Goal: Find specific page/section

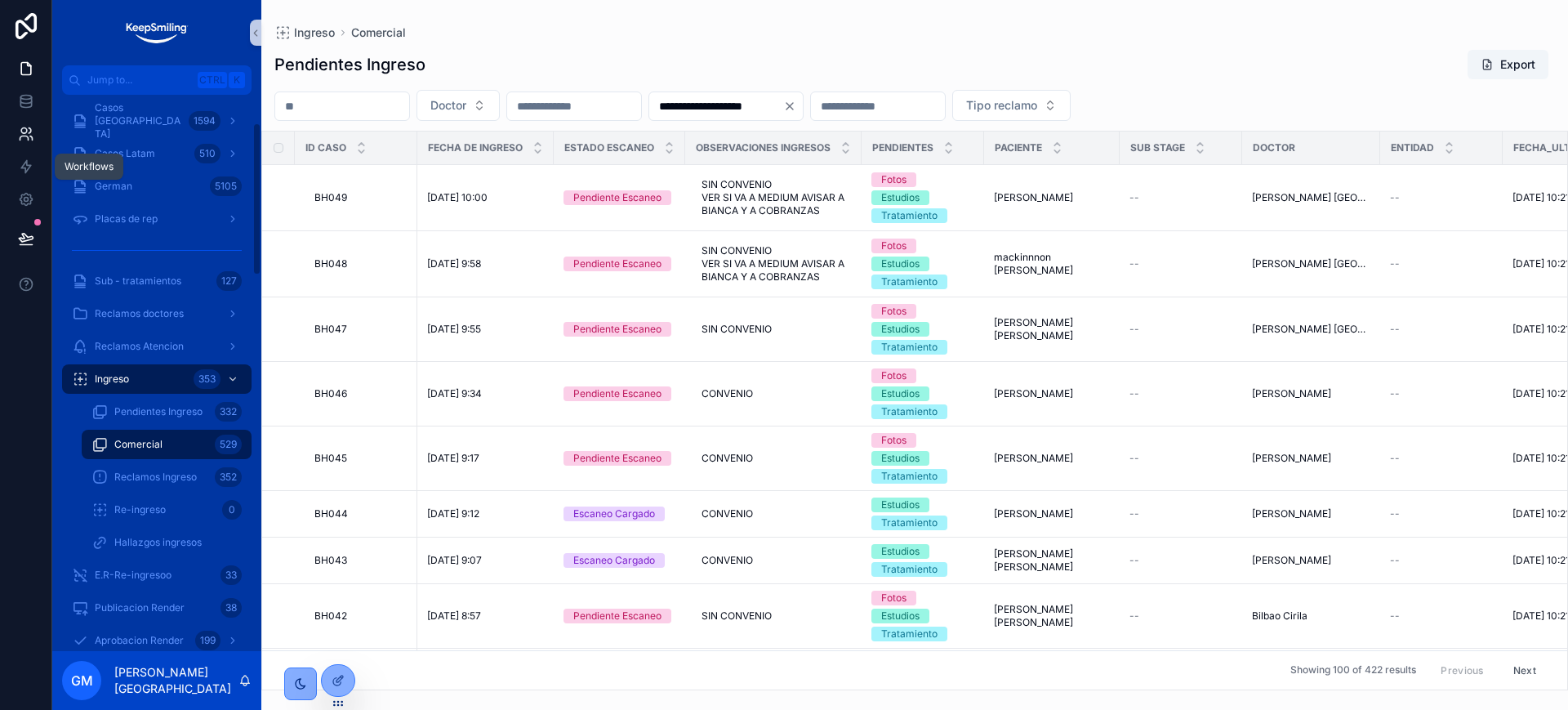
scroll to position [102, 0]
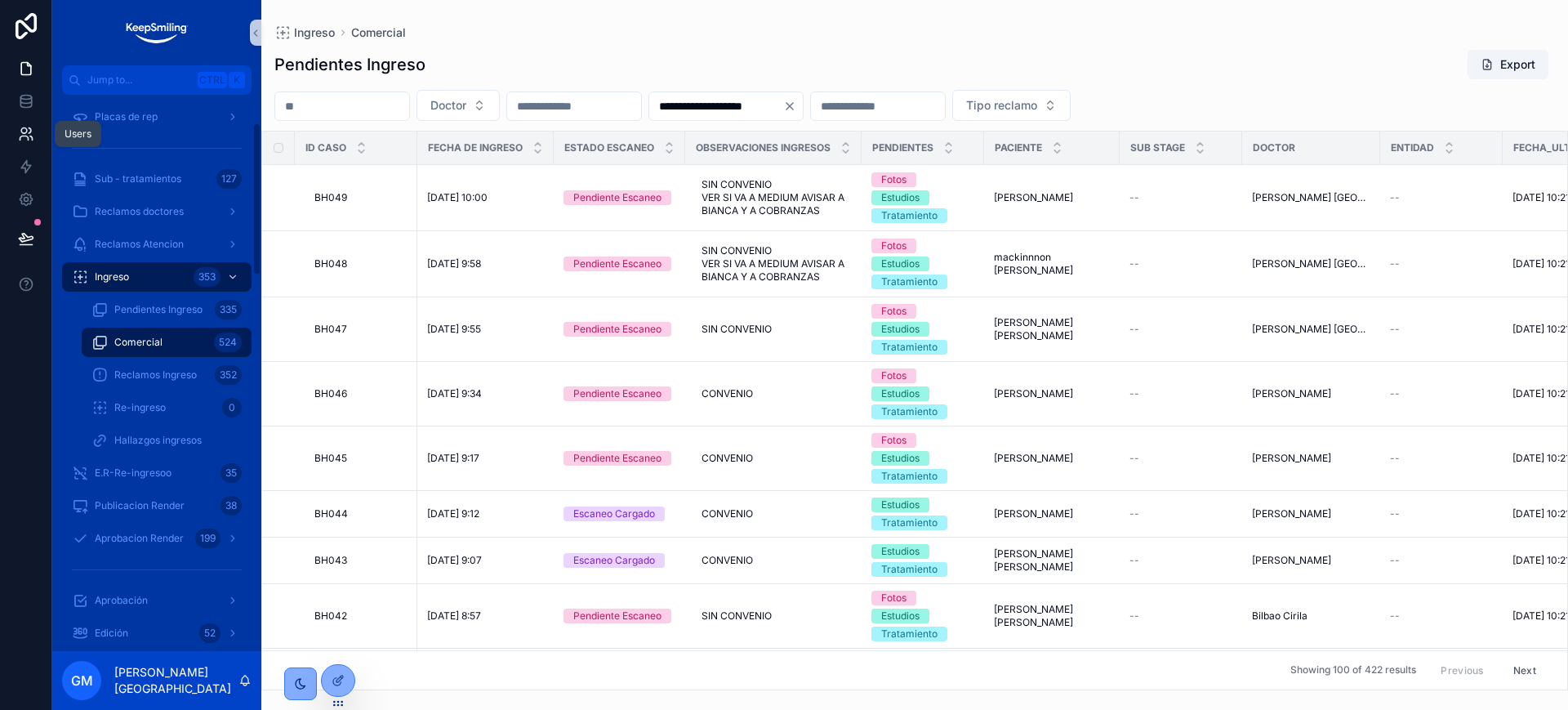
click at [30, 129] on icon at bounding box center [30, 130] width 3 height 4
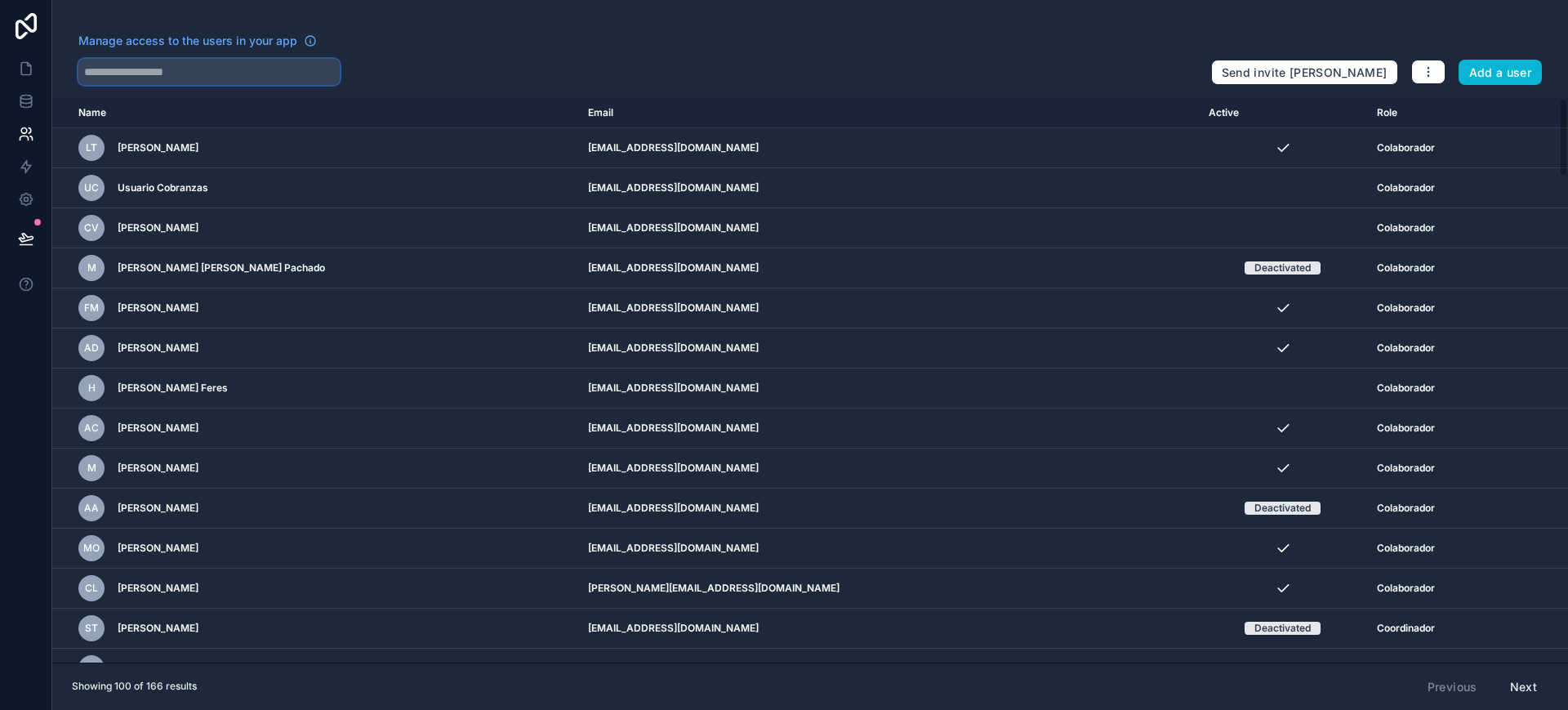
click at [179, 59] on input "text" at bounding box center [209, 71] width 261 height 26
paste input "******"
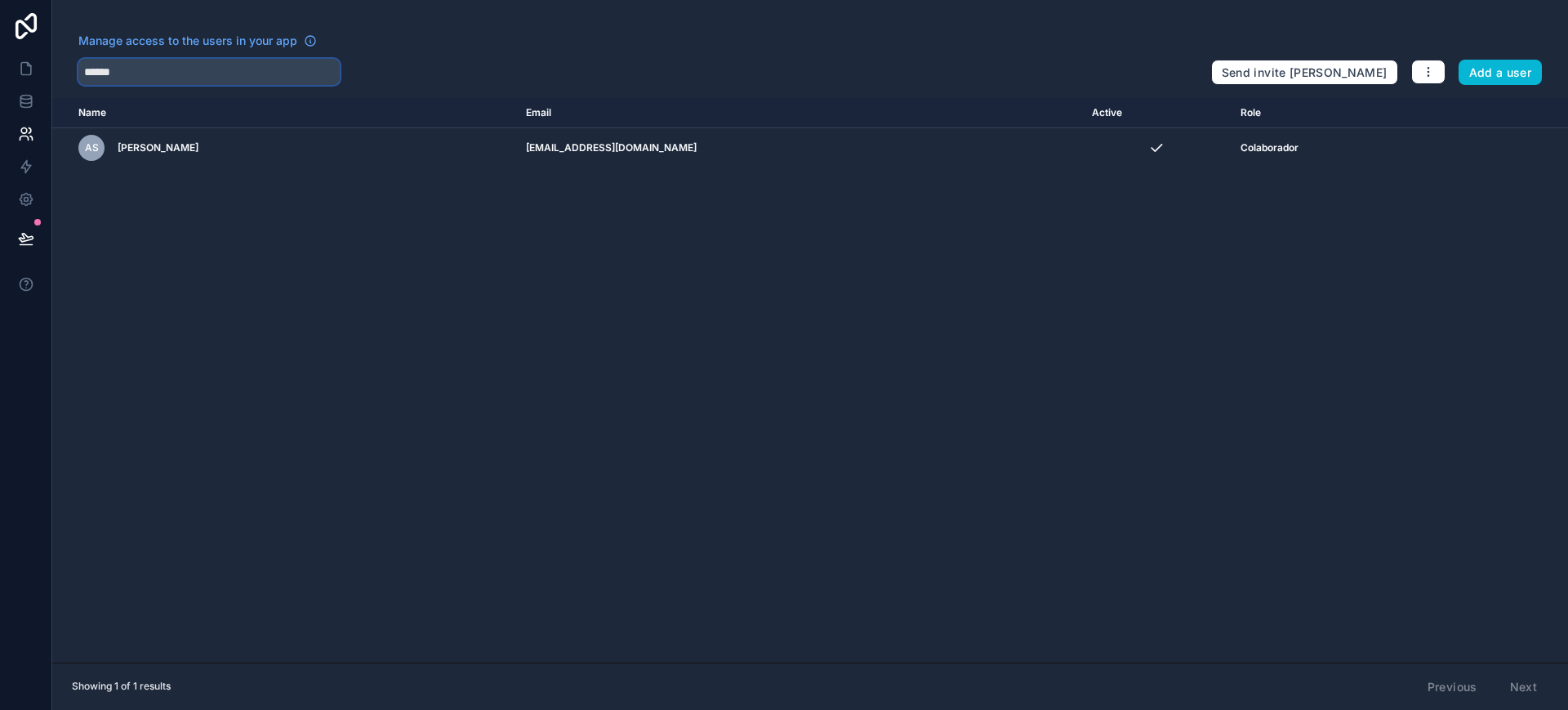
type input "******"
click at [29, 70] on icon at bounding box center [26, 68] width 16 height 16
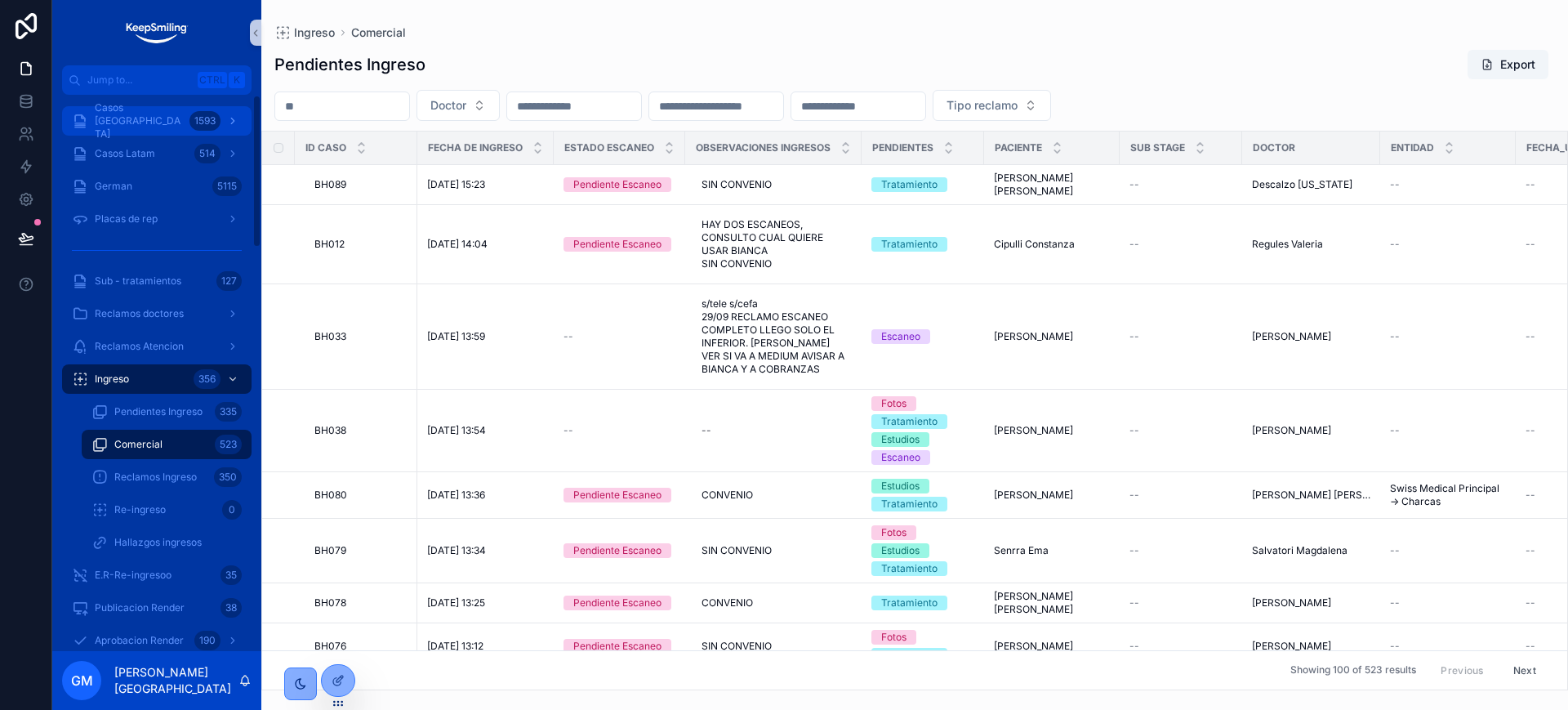
click at [146, 130] on div "Casos [GEOGRAPHIC_DATA] 1593" at bounding box center [157, 121] width 170 height 26
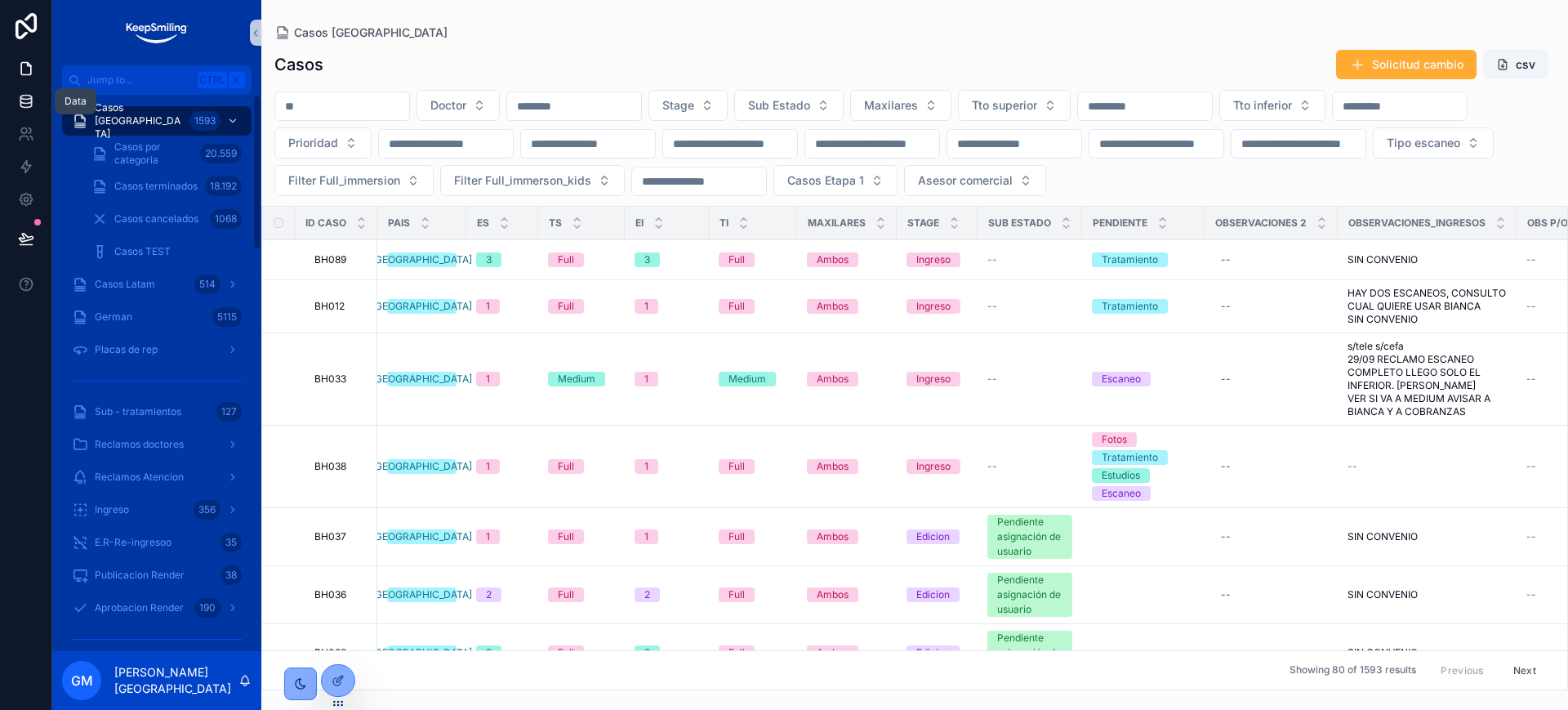
click at [17, 86] on link at bounding box center [25, 101] width 51 height 32
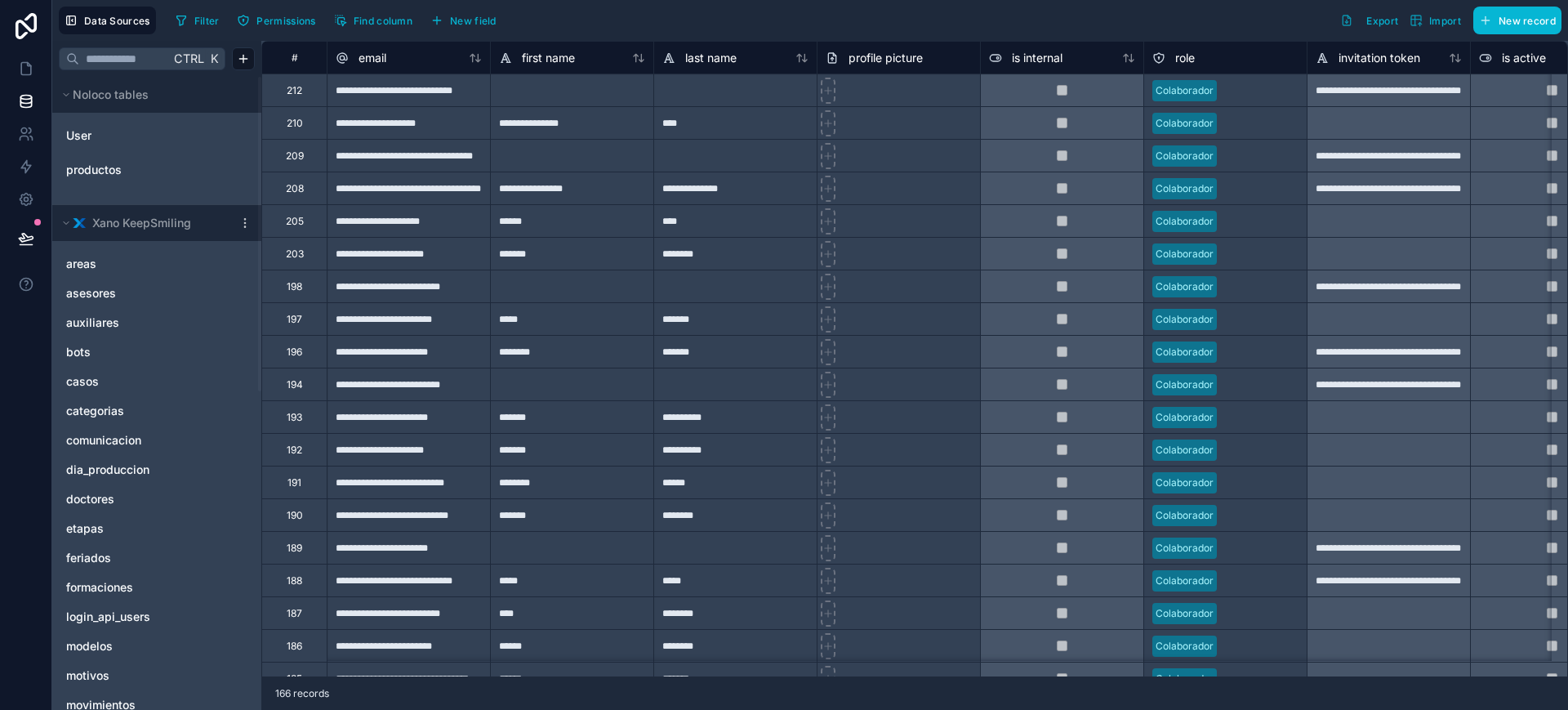
click at [165, 22] on div "Data Sources Filter Permissions Find column New field Export Import New record" at bounding box center [810, 20] width 1516 height 40
click at [186, 16] on icon "button" at bounding box center [181, 20] width 13 height 13
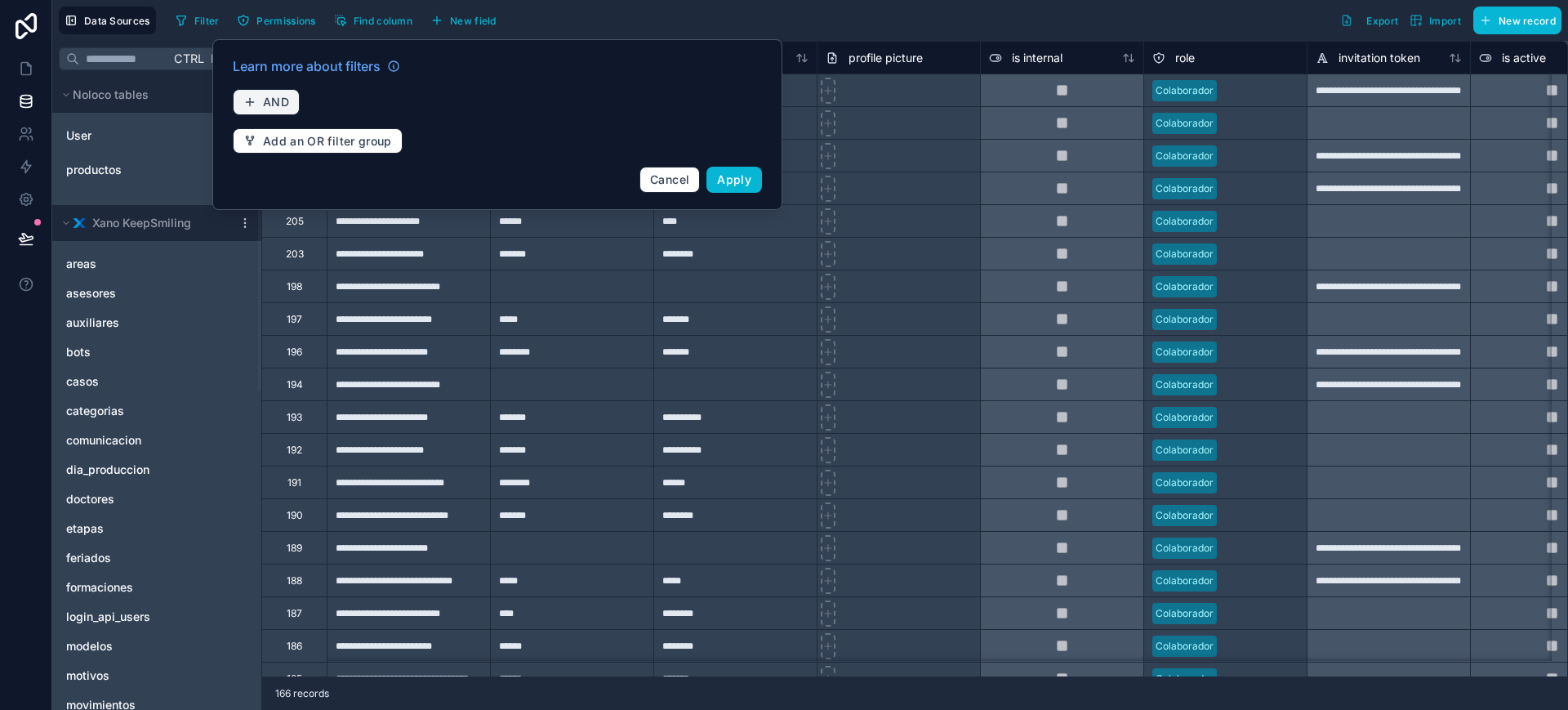
click at [230, 98] on div "Learn more about filters AND Add an OR filter group Cancel Apply" at bounding box center [497, 124] width 549 height 156
click at [237, 98] on button "AND" at bounding box center [266, 102] width 67 height 26
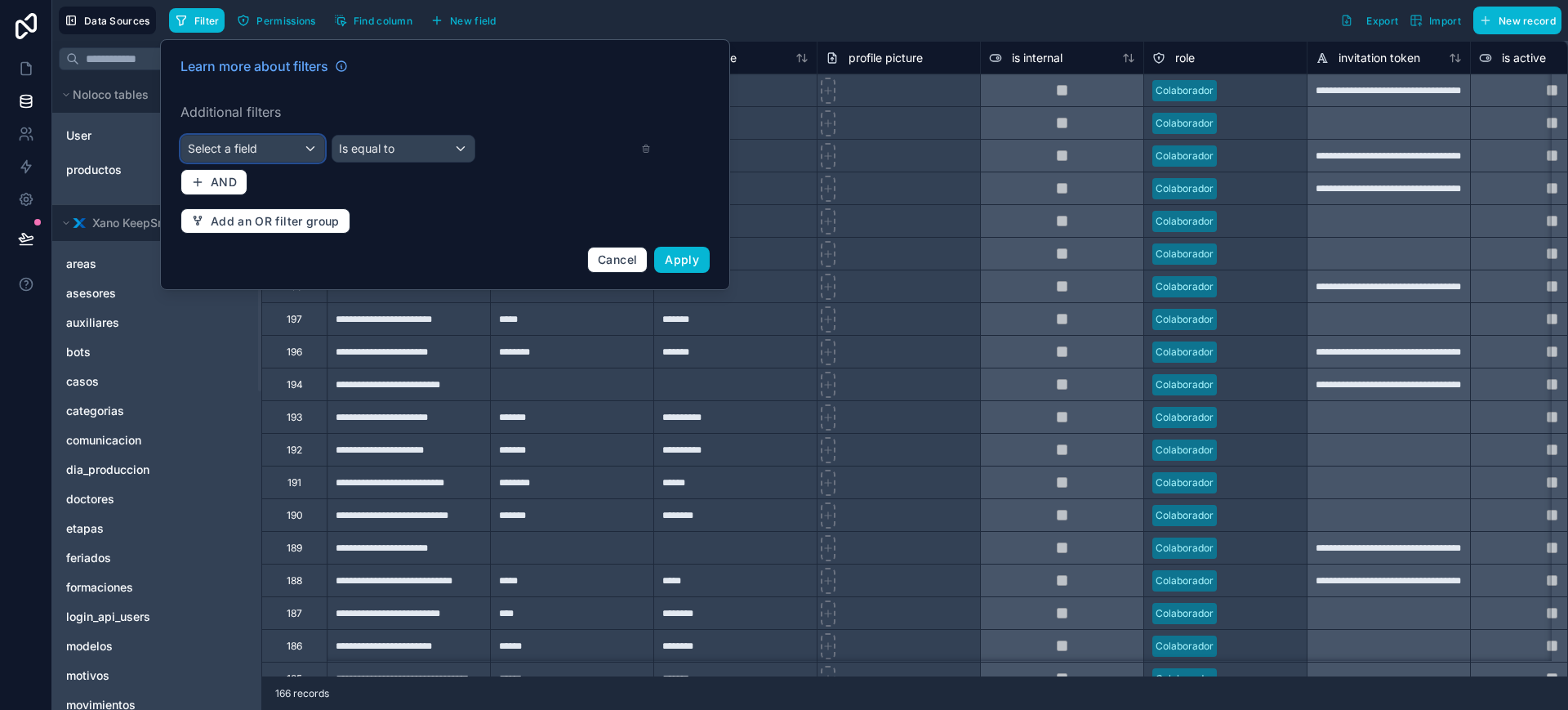
click at [286, 152] on div "Select a field" at bounding box center [253, 148] width 143 height 26
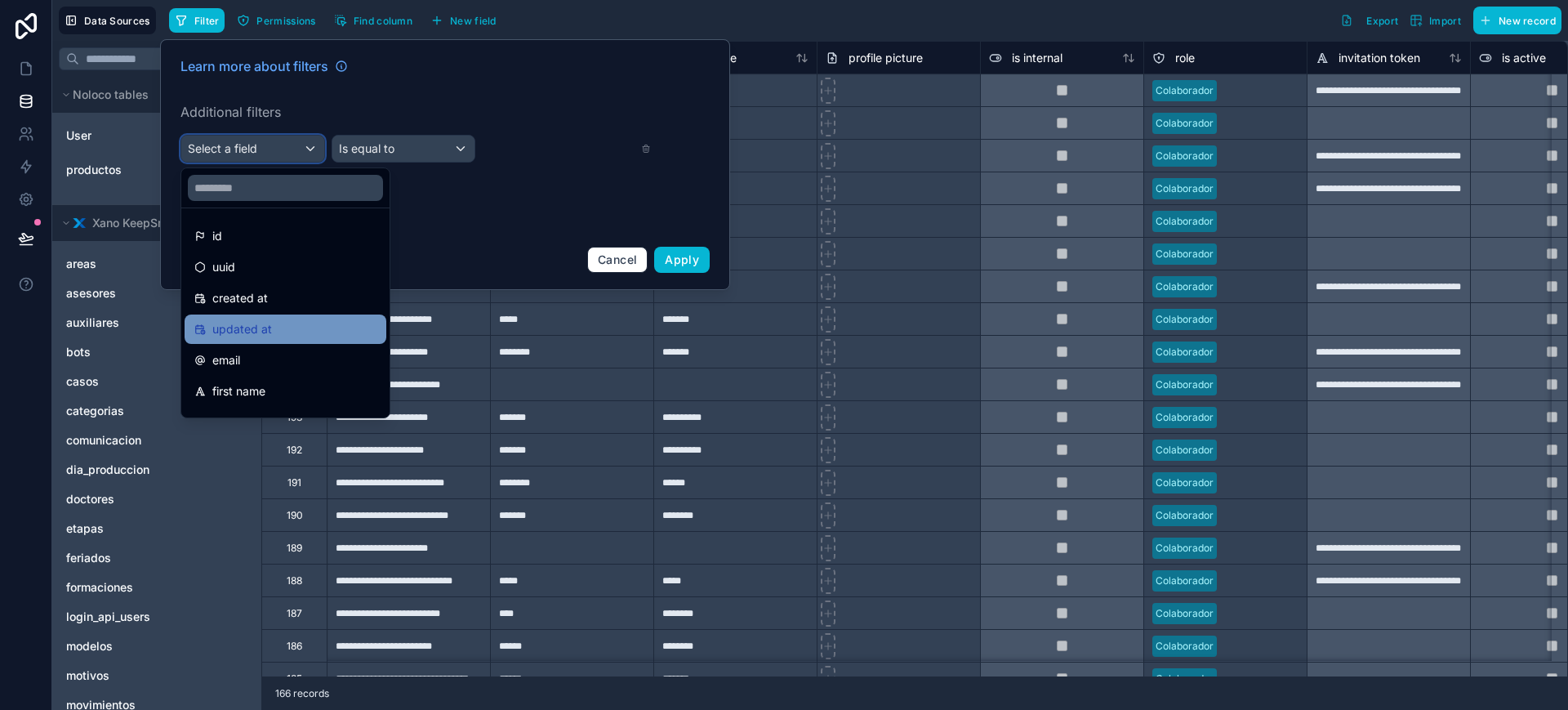
scroll to position [102, 0]
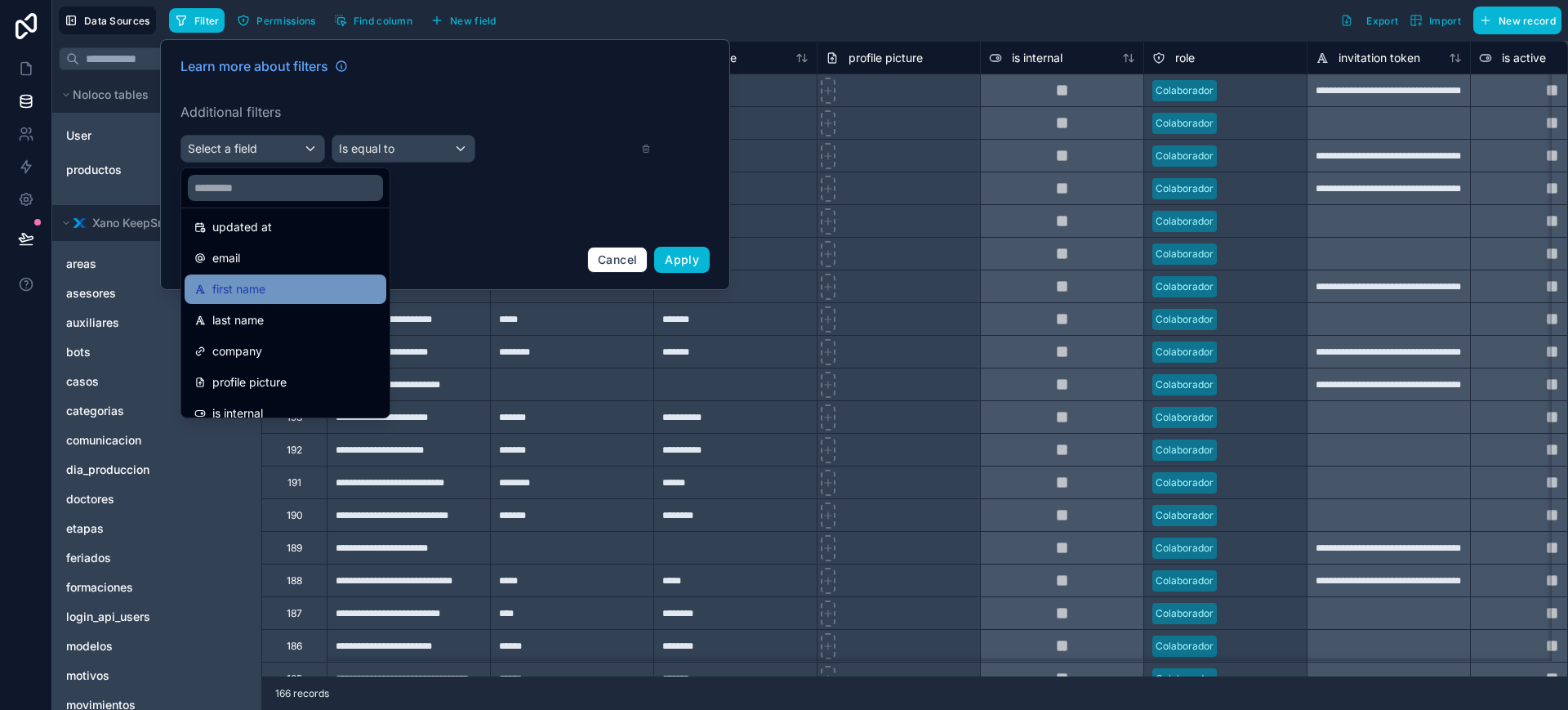
click at [277, 289] on div "first name" at bounding box center [285, 289] width 182 height 20
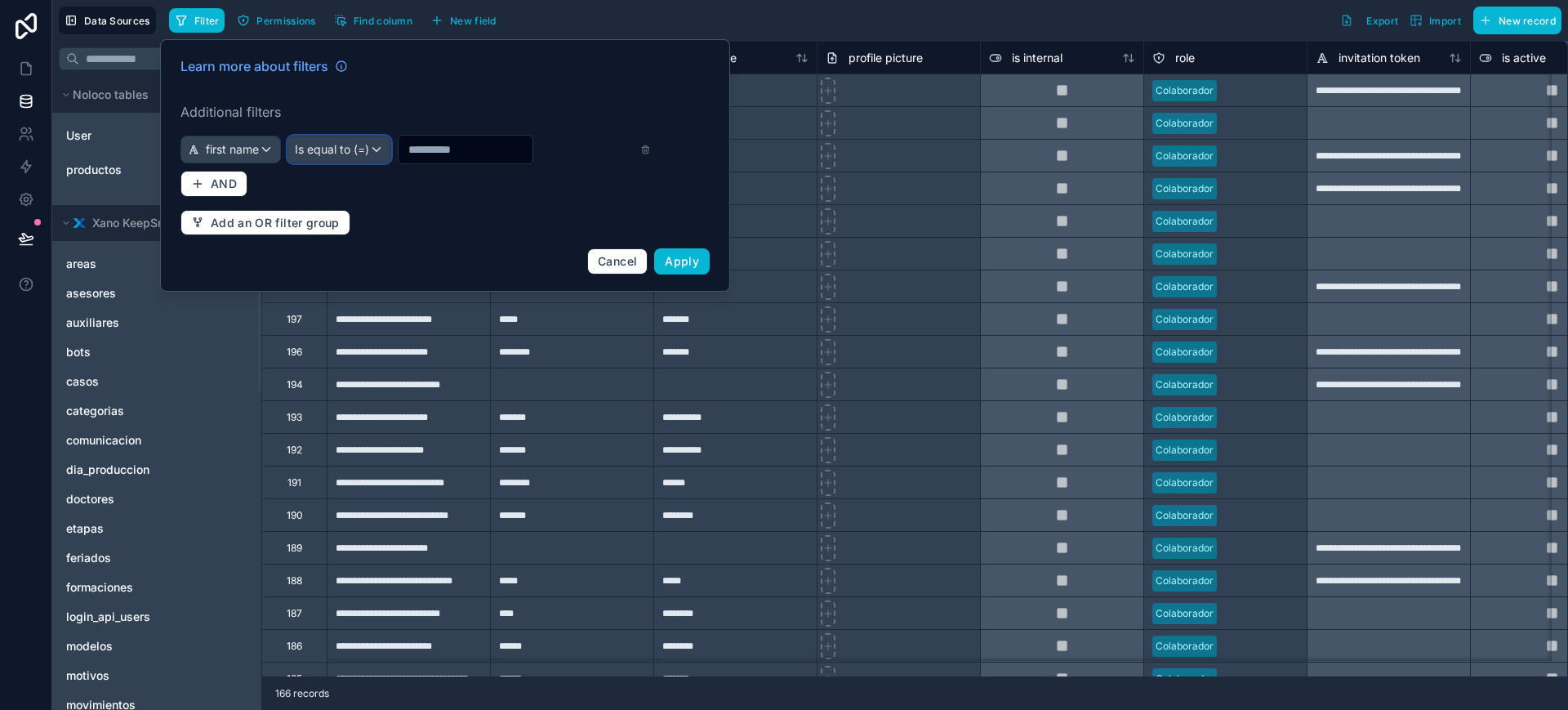
click at [353, 146] on span "Is equal to (=)" at bounding box center [332, 149] width 75 height 16
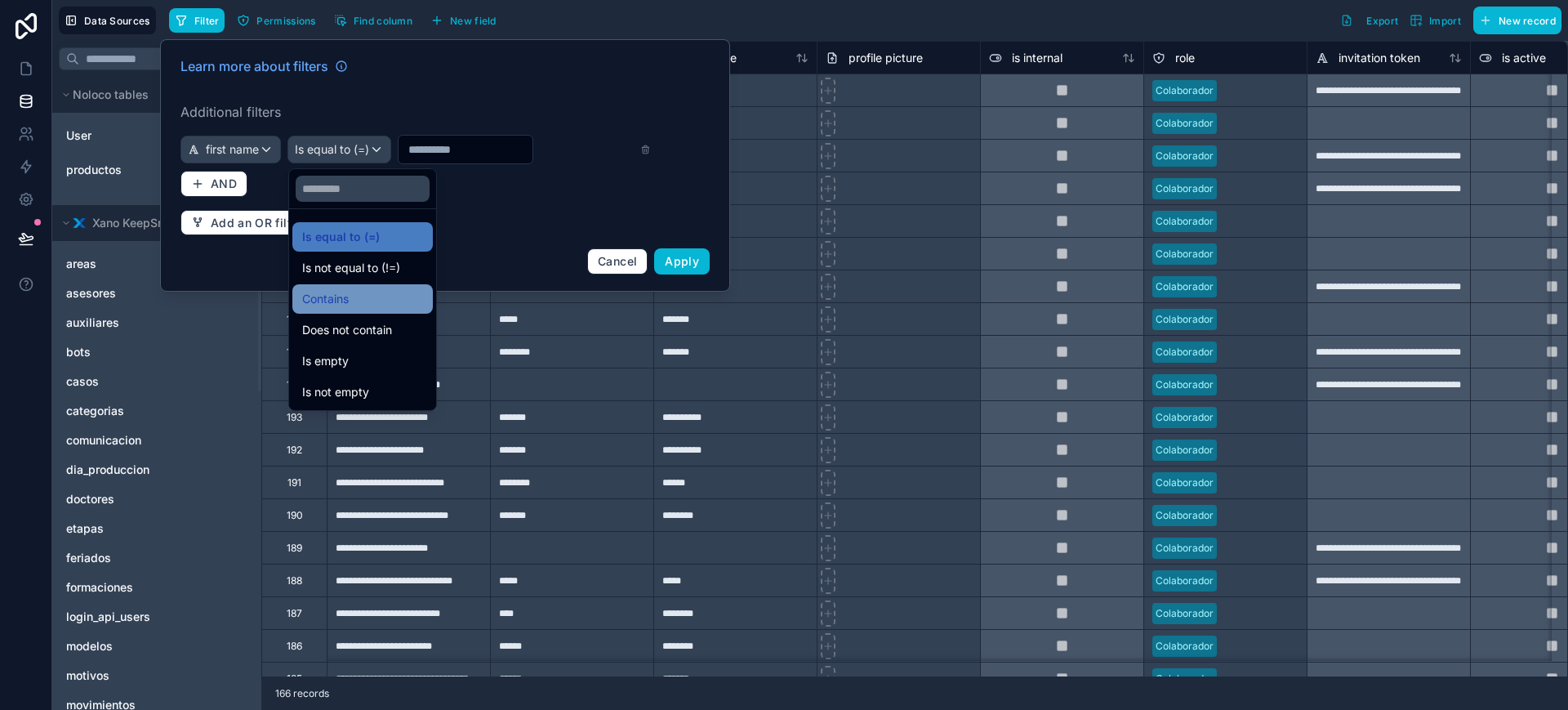
click at [358, 295] on div "Contains" at bounding box center [363, 299] width 121 height 20
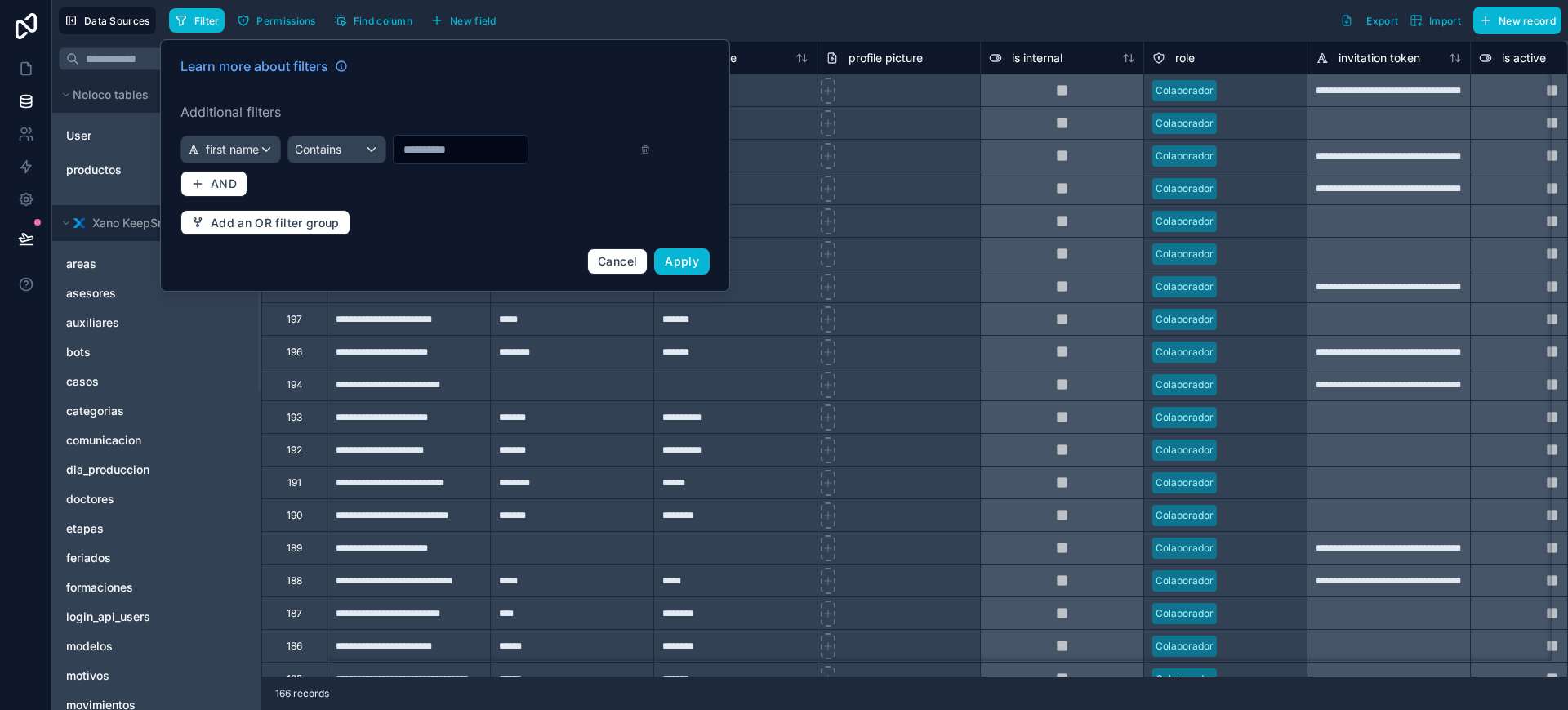
click at [469, 154] on input "text" at bounding box center [461, 148] width 134 height 22
type input "********"
drag, startPoint x: 676, startPoint y: 250, endPoint x: 679, endPoint y: 235, distance: 15.3
click at [677, 249] on button "Apply" at bounding box center [682, 261] width 56 height 26
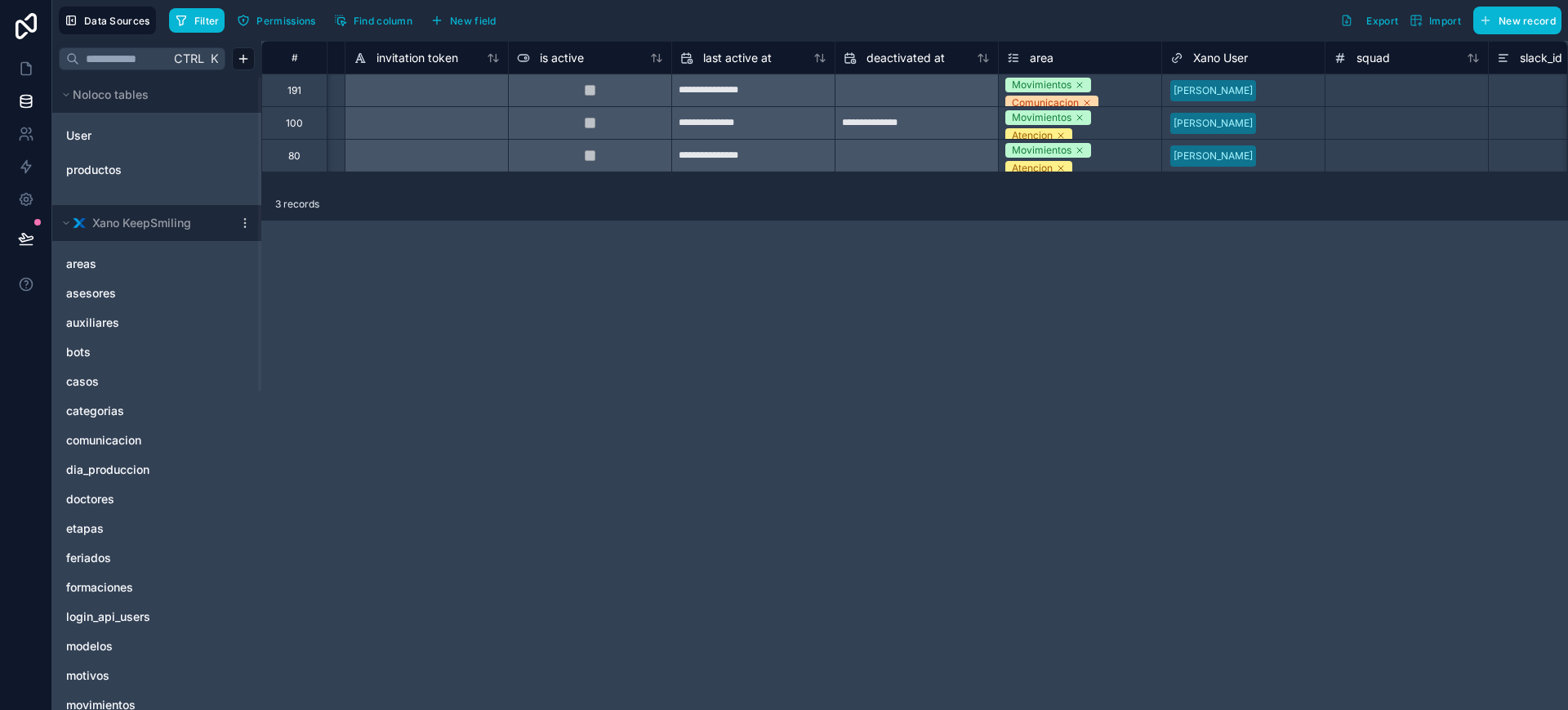
scroll to position [0, 965]
drag, startPoint x: 16, startPoint y: 63, endPoint x: 40, endPoint y: 8, distance: 60.0
click at [17, 62] on link at bounding box center [25, 68] width 51 height 32
